Goal: Task Accomplishment & Management: Manage account settings

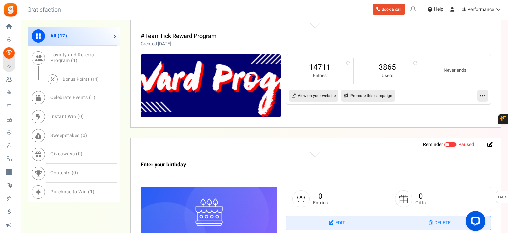
scroll to position [265, 0]
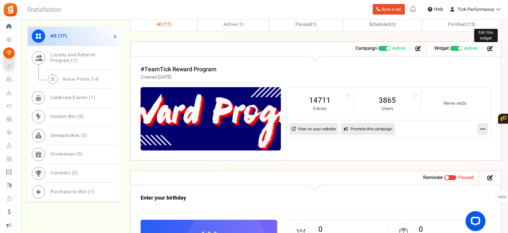
click at [488, 46] on icon at bounding box center [489, 48] width 5 height 5
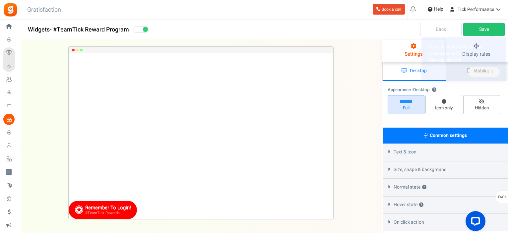
select select "left-bottom-bar"
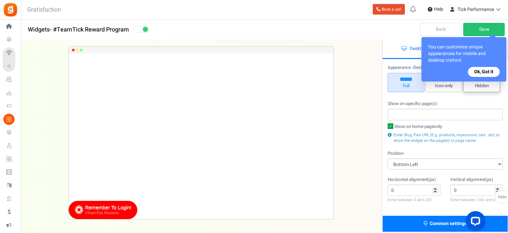
click at [482, 72] on button "Ok, Got it" at bounding box center [484, 72] width 32 height 10
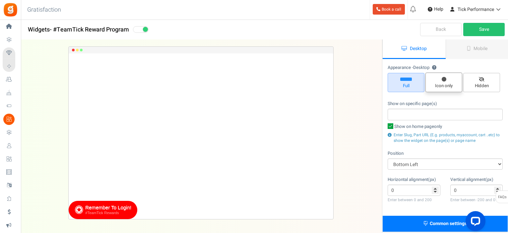
click at [446, 86] on span "Icon only" at bounding box center [443, 86] width 31 height 6
click at [446, 78] on input "Icon only" at bounding box center [446, 76] width 4 height 4
radio input "true"
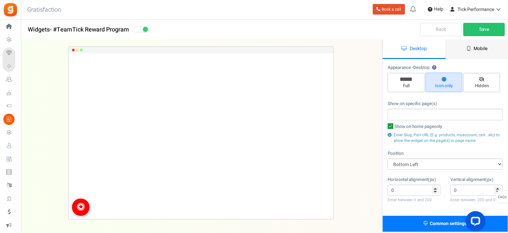
click at [472, 47] on link "Mobile" at bounding box center [476, 49] width 63 height 20
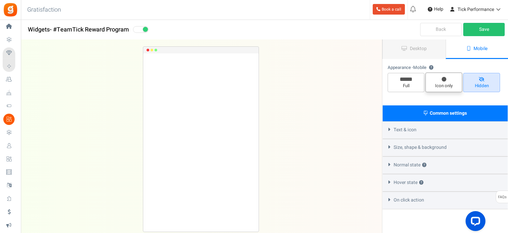
click at [452, 80] on span "Icon only" at bounding box center [443, 83] width 37 height 20
click at [448, 78] on input "Icon only" at bounding box center [446, 76] width 4 height 4
radio input "true"
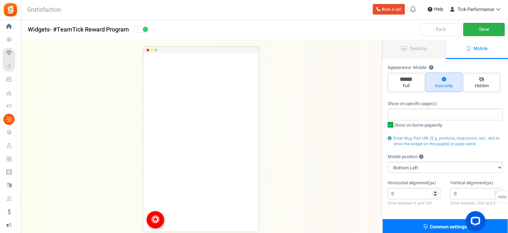
click at [480, 29] on link "Save" at bounding box center [483, 29] width 41 height 13
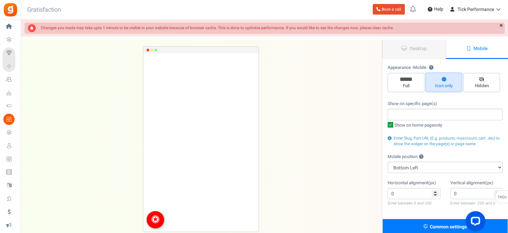
click at [418, 121] on div "Show on specific page(s) Show on home page only Enter Slug, Part URL (E.g. prod…" at bounding box center [444, 123] width 115 height 46
click at [419, 117] on input "search" at bounding box center [444, 114] width 111 height 7
click at [420, 114] on input "search" at bounding box center [444, 114] width 111 height 7
click at [411, 117] on input "search" at bounding box center [444, 114] width 111 height 7
click at [412, 117] on input "search" at bounding box center [444, 114] width 111 height 7
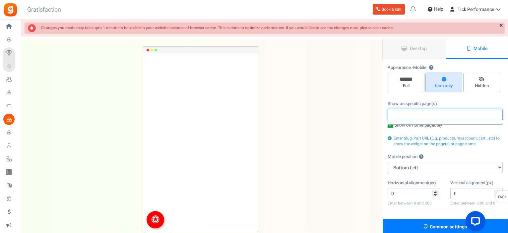
click at [412, 116] on input "search" at bounding box center [444, 114] width 111 height 7
click at [412, 115] on input "search" at bounding box center [444, 114] width 111 height 7
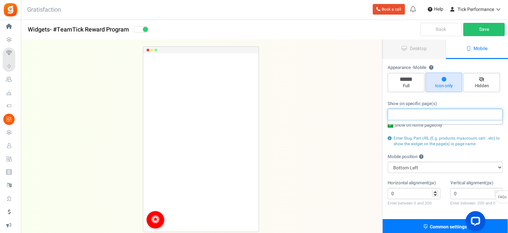
click at [391, 113] on input "search" at bounding box center [444, 114] width 111 height 7
paste input "[URL][DOMAIN_NAME]"
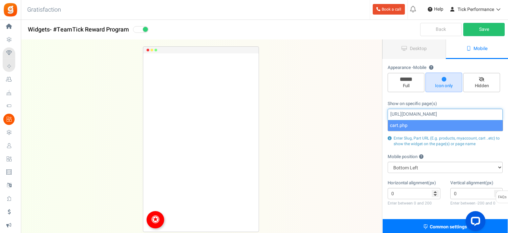
type input "[URL][DOMAIN_NAME]"
select select "cart.php"
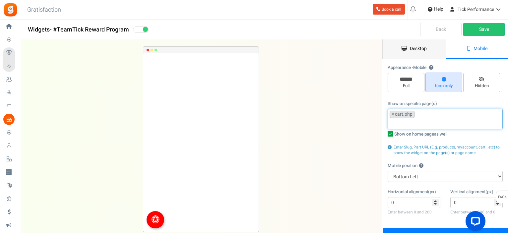
click at [417, 42] on link "Desktop" at bounding box center [413, 49] width 63 height 20
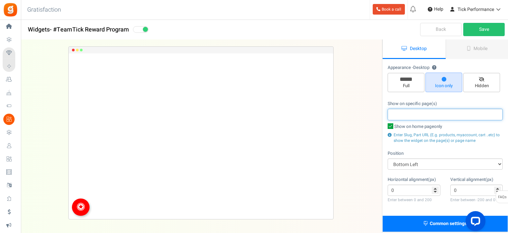
click at [424, 115] on input "search" at bounding box center [444, 114] width 111 height 7
paste input "[URL][DOMAIN_NAME]"
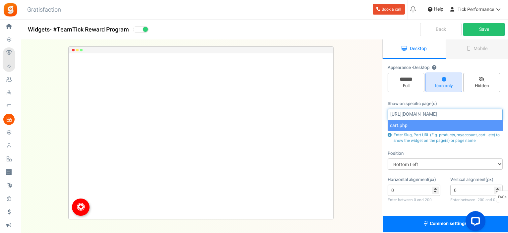
type input "[URL][DOMAIN_NAME]"
select select "cart.php"
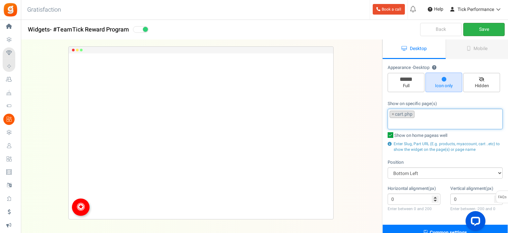
click at [487, 27] on link "Save" at bounding box center [483, 29] width 41 height 13
